Goal: Information Seeking & Learning: Learn about a topic

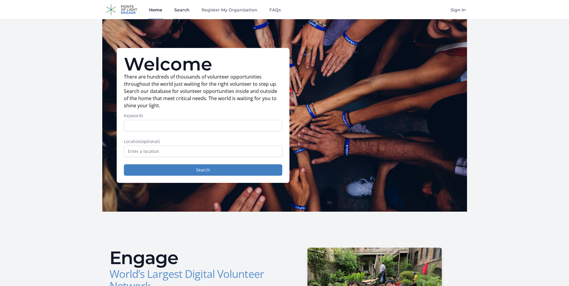
click at [182, 10] on link "Search" at bounding box center [182, 9] width 18 height 19
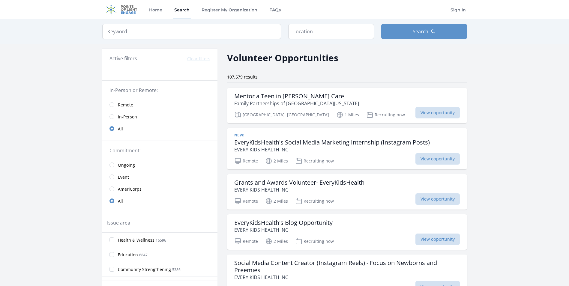
click at [130, 116] on span "In-Person" at bounding box center [127, 117] width 19 height 6
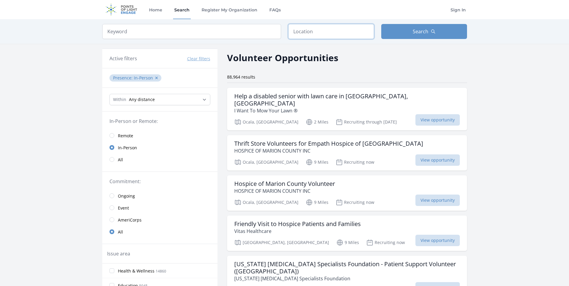
click at [334, 37] on input "text" at bounding box center [331, 31] width 86 height 15
type input "[GEOGRAPHIC_DATA], [GEOGRAPHIC_DATA], [GEOGRAPHIC_DATA]"
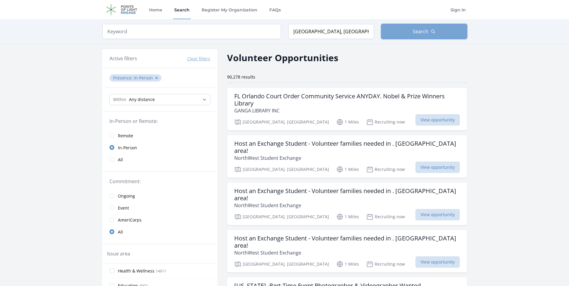
click at [416, 28] on span "Search" at bounding box center [421, 31] width 16 height 7
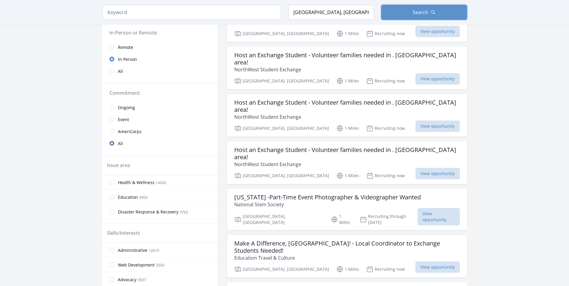
scroll to position [120, 0]
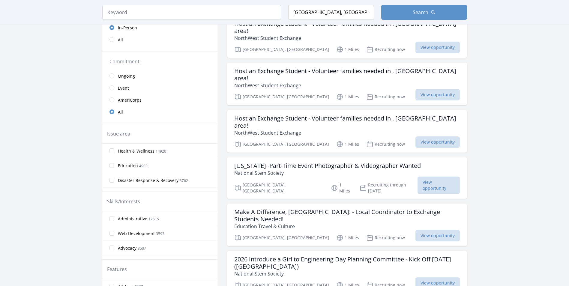
drag, startPoint x: 471, startPoint y: 113, endPoint x: 489, endPoint y: 77, distance: 40.3
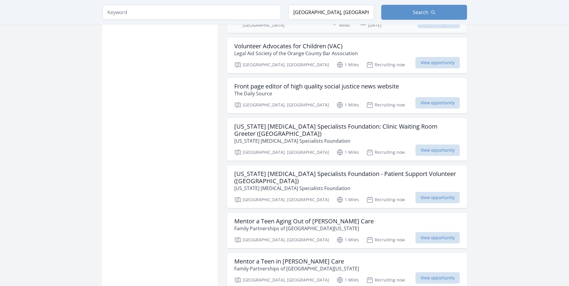
scroll to position [600, 0]
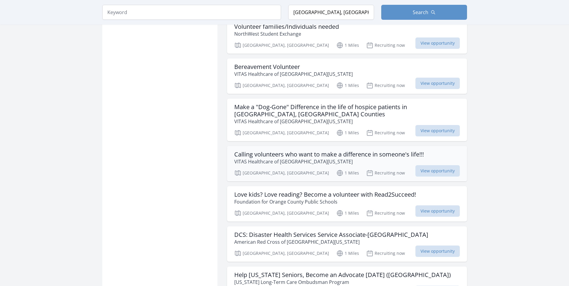
scroll to position [1081, 0]
